Goal: Transaction & Acquisition: Purchase product/service

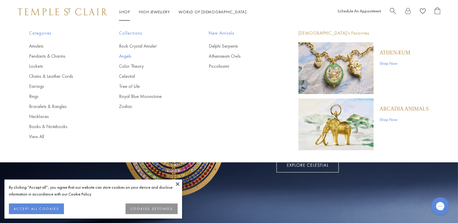
click at [126, 56] on link "Angels" at bounding box center [152, 56] width 66 height 7
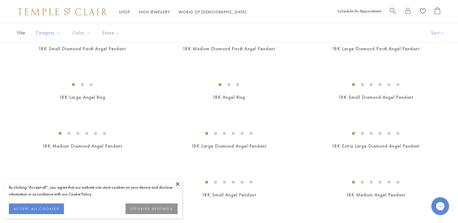
scroll to position [148, 0]
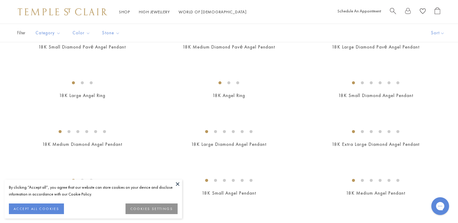
click at [177, 184] on button at bounding box center [177, 184] width 9 height 9
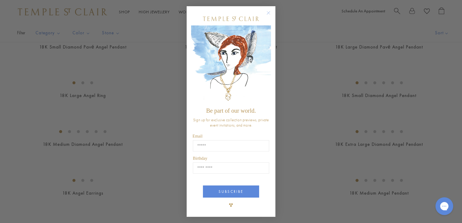
click at [267, 12] on circle "Close dialog" at bounding box center [268, 12] width 7 height 7
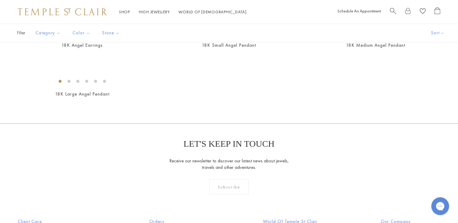
scroll to position [197, 0]
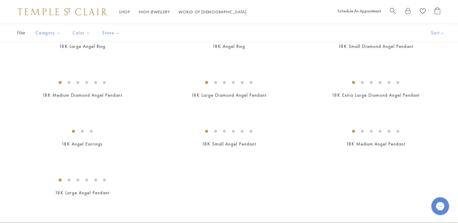
click at [376, 9] on span "$8,500" at bounding box center [375, 6] width 15 height 7
click at [0, 0] on img at bounding box center [0, 0] width 0 height 0
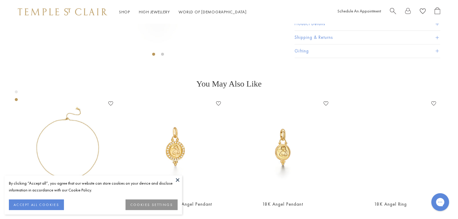
scroll to position [270, 0]
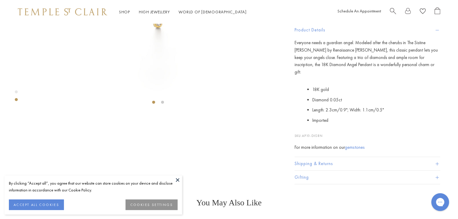
scroll to position [171, 0]
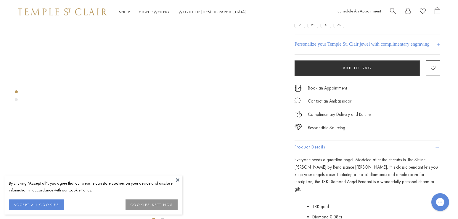
scroll to position [23, 0]
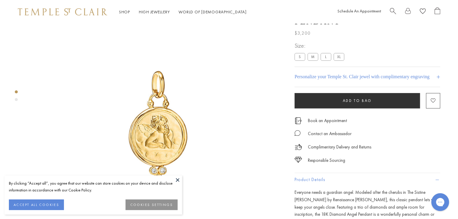
click at [341, 60] on label "XL" at bounding box center [338, 56] width 11 height 7
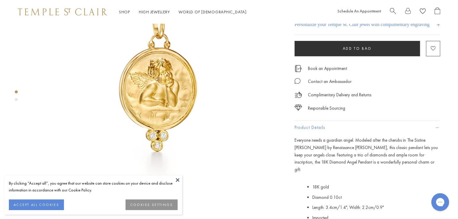
scroll to position [73, 0]
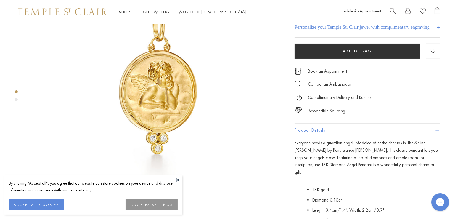
click at [299, 11] on label "S" at bounding box center [299, 7] width 11 height 7
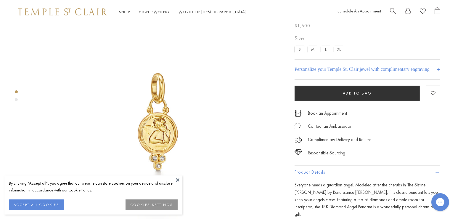
scroll to position [23, 0]
